Goal: Transaction & Acquisition: Purchase product/service

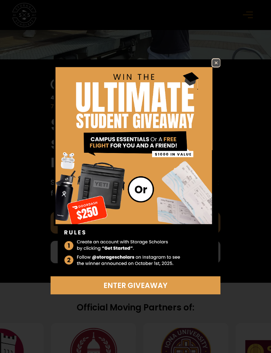
scroll to position [169, 0]
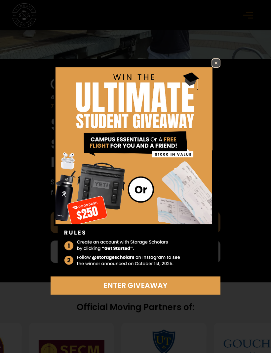
click at [217, 67] on img at bounding box center [216, 63] width 8 height 8
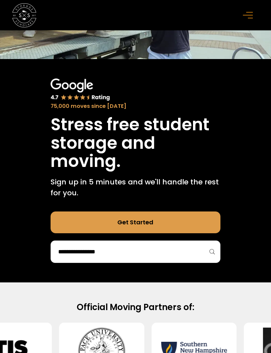
click at [145, 247] on input "search" at bounding box center [135, 251] width 156 height 11
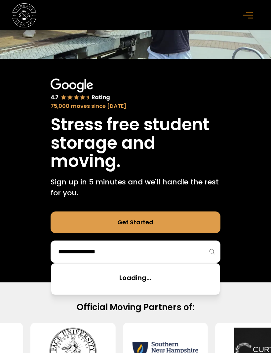
scroll to position [178, 0]
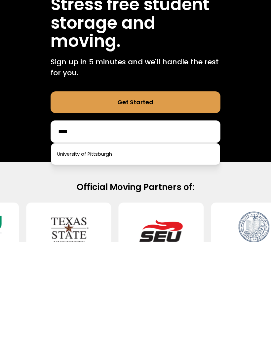
type input "****"
click at [139, 258] on link at bounding box center [136, 265] width 164 height 15
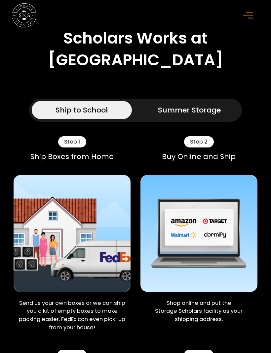
scroll to position [303, 0]
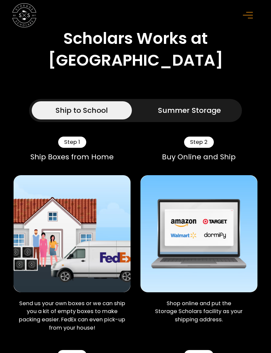
click at [185, 116] on div "Summer Storage" at bounding box center [189, 110] width 63 height 11
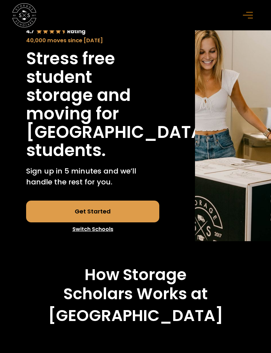
scroll to position [45, 0]
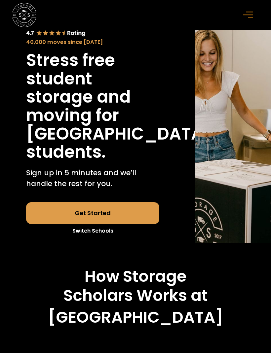
click at [85, 225] on link "Get Started" at bounding box center [92, 214] width 133 height 22
click at [252, 12] on rect "menu" at bounding box center [249, 12] width 7 height 1
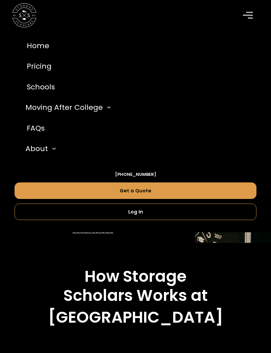
click at [47, 64] on link "Pricing" at bounding box center [136, 66] width 242 height 21
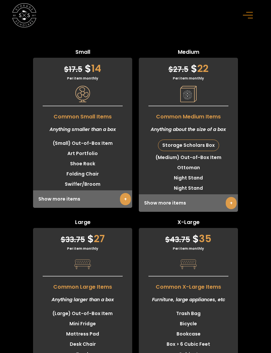
scroll to position [1937, 0]
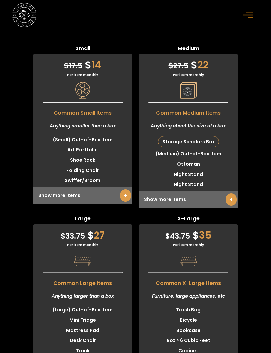
click at [175, 209] on div "Show more items +" at bounding box center [188, 200] width 99 height 18
click at [174, 209] on div "Show more items +" at bounding box center [188, 200] width 99 height 18
click at [234, 206] on link "+" at bounding box center [231, 200] width 11 height 12
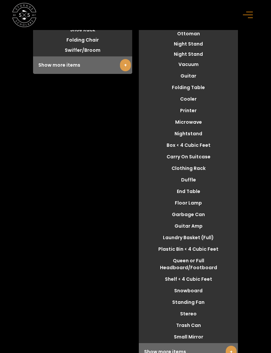
scroll to position [2068, 0]
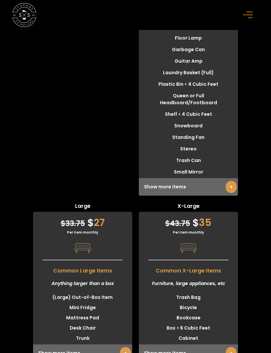
click at [233, 194] on link "+" at bounding box center [231, 187] width 11 height 12
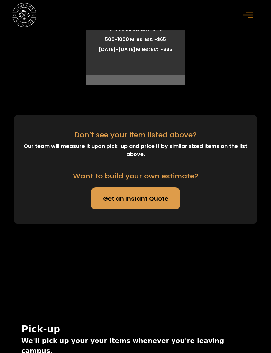
scroll to position [2392, 0]
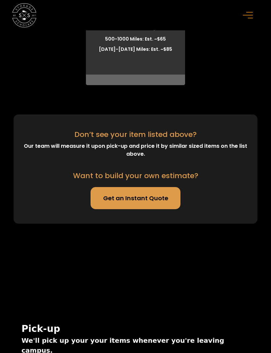
click at [160, 209] on link "Get an Instant Quote" at bounding box center [136, 198] width 90 height 22
